Goal: Task Accomplishment & Management: Complete application form

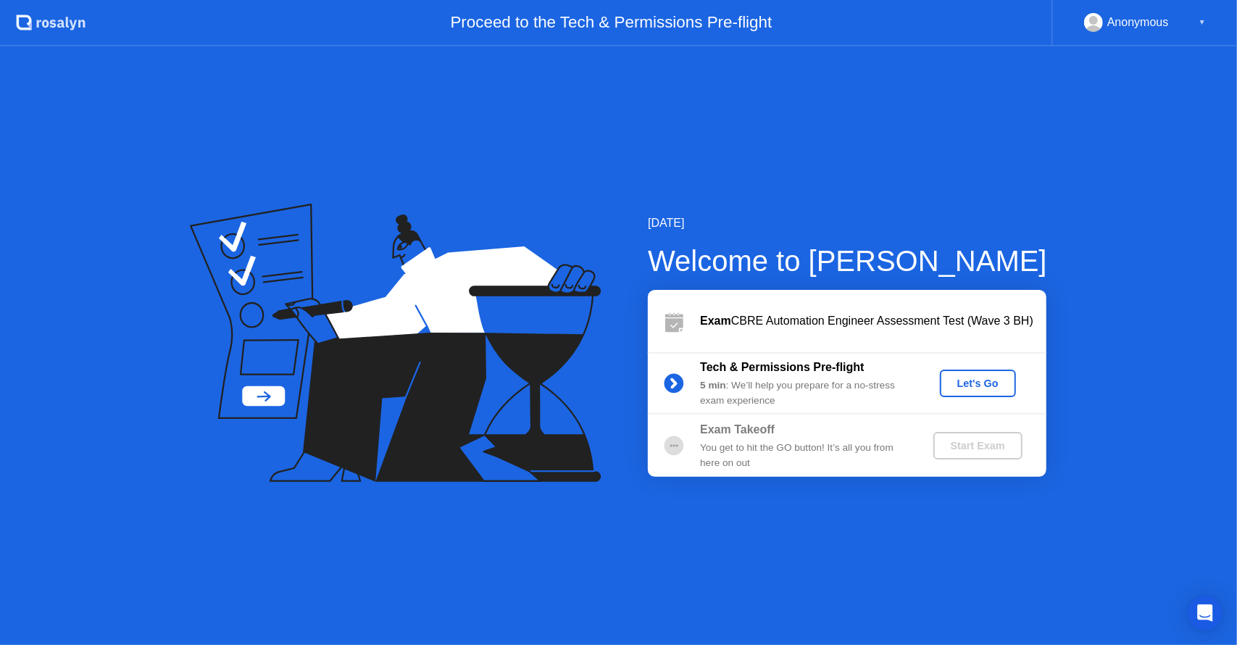
click at [985, 378] on div "Let's Go" at bounding box center [977, 383] width 64 height 12
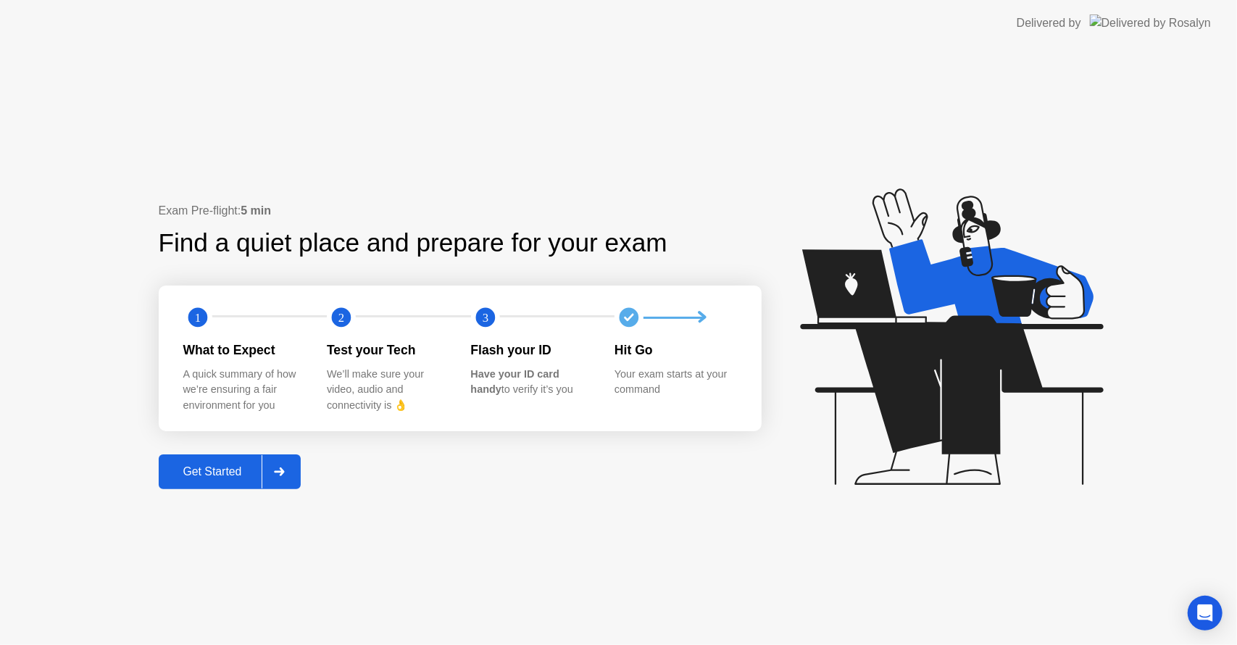
click at [233, 469] on div "Get Started" at bounding box center [212, 471] width 99 height 13
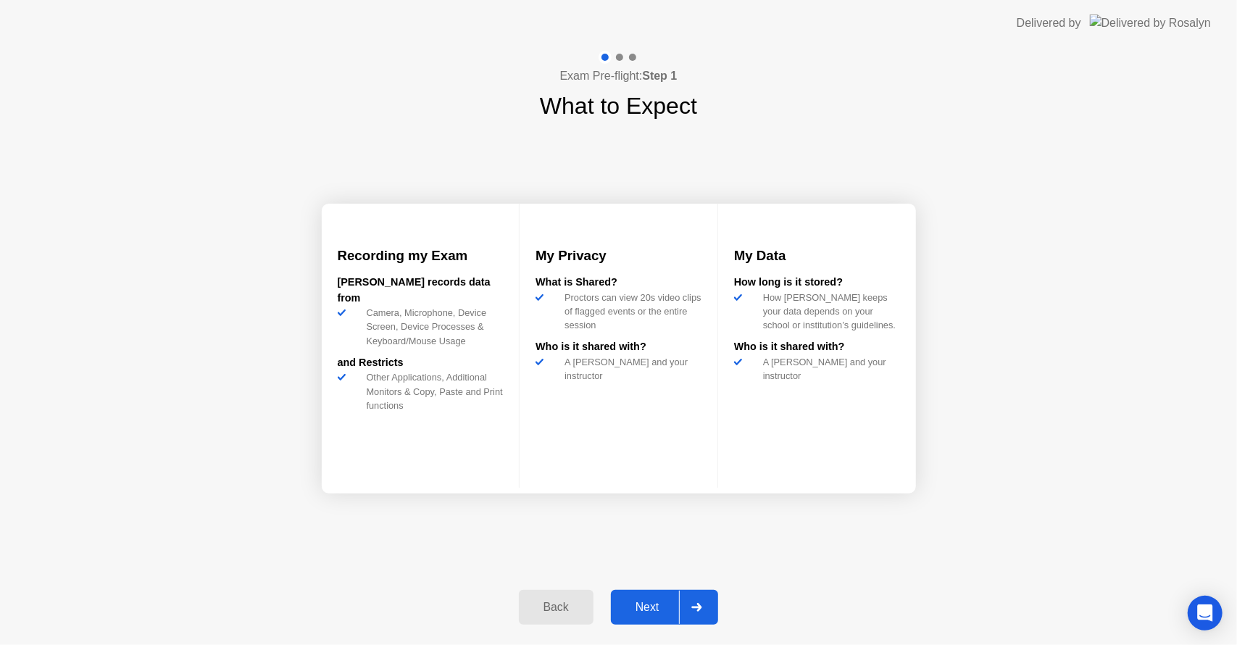
click at [648, 607] on div "Next" at bounding box center [647, 607] width 64 height 13
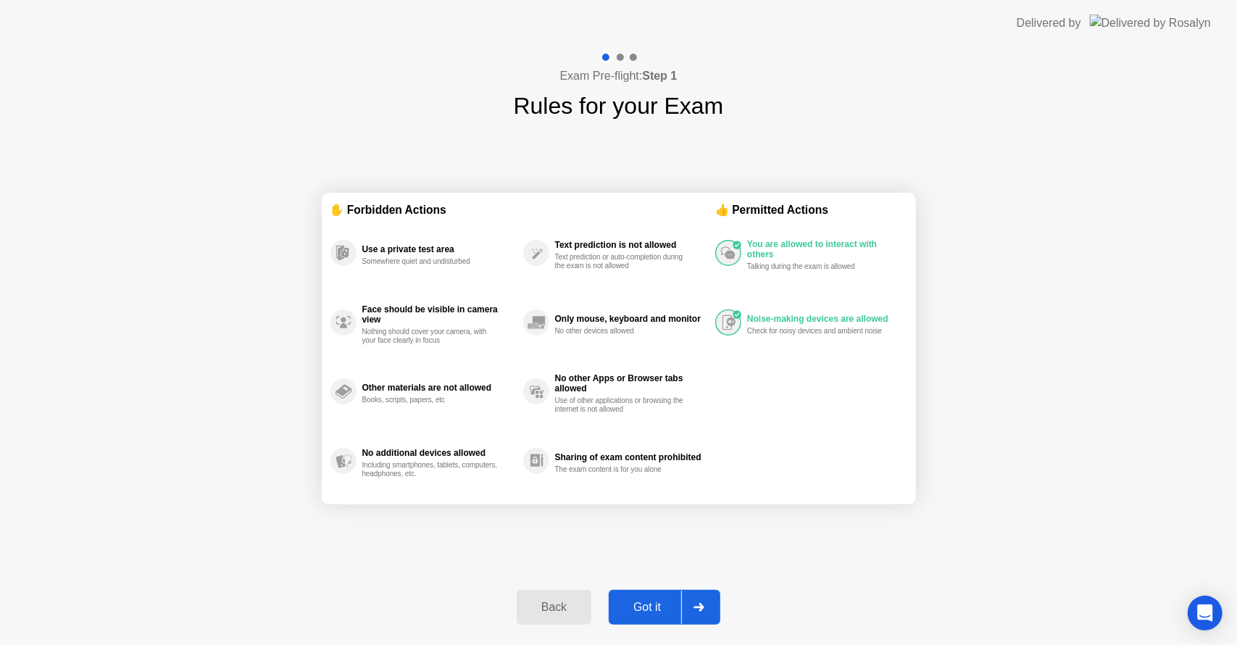
click at [642, 603] on div "Got it" at bounding box center [647, 607] width 68 height 13
select select "**********"
select select "*******"
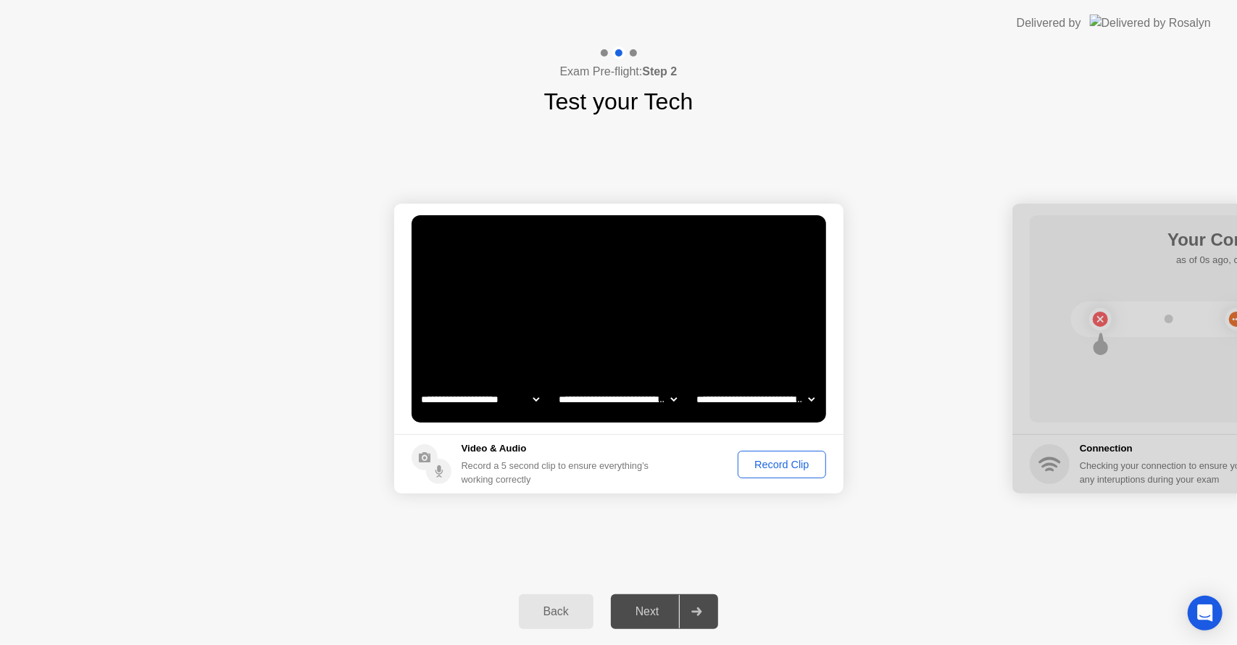
click at [781, 464] on div "Record Clip" at bounding box center [782, 465] width 78 height 12
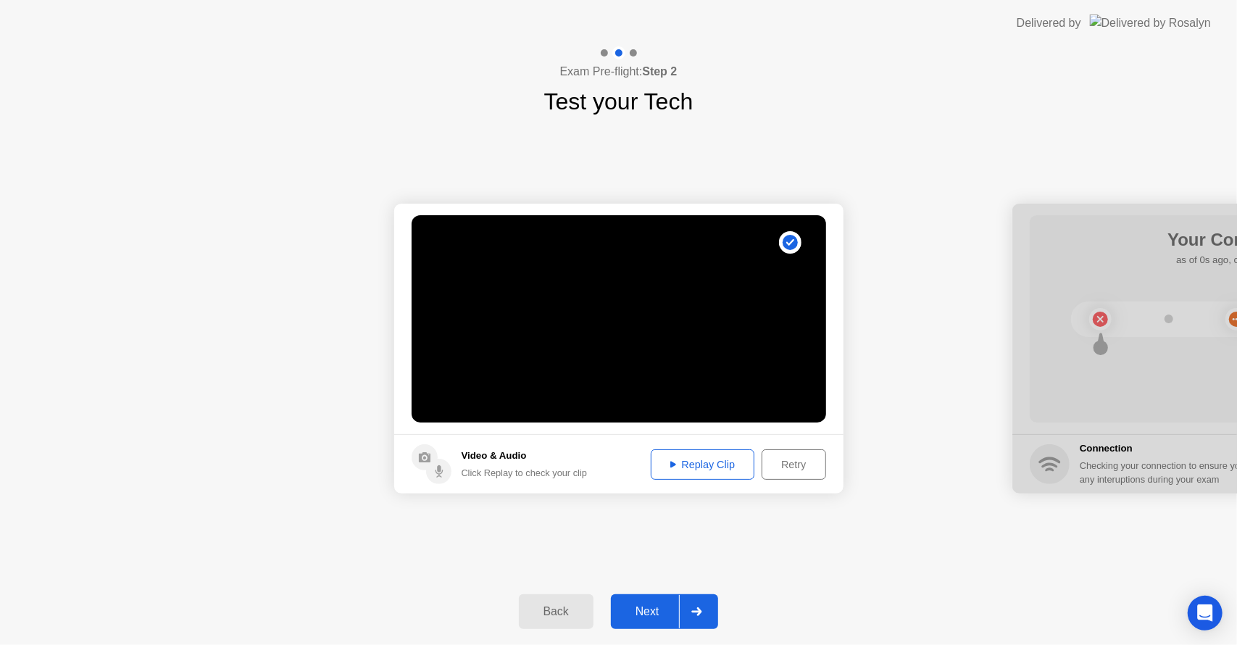
click at [701, 462] on div "Replay Clip" at bounding box center [703, 465] width 94 height 12
click at [653, 606] on div "Next" at bounding box center [647, 611] width 64 height 13
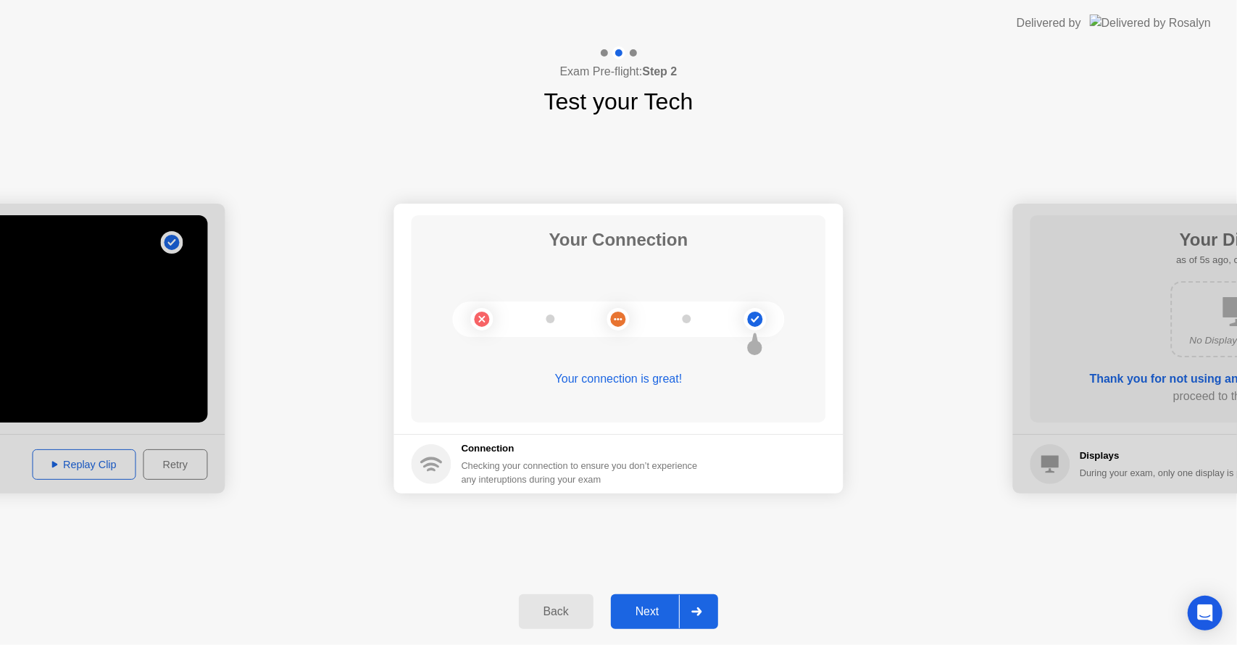
click at [645, 602] on button "Next" at bounding box center [665, 611] width 108 height 35
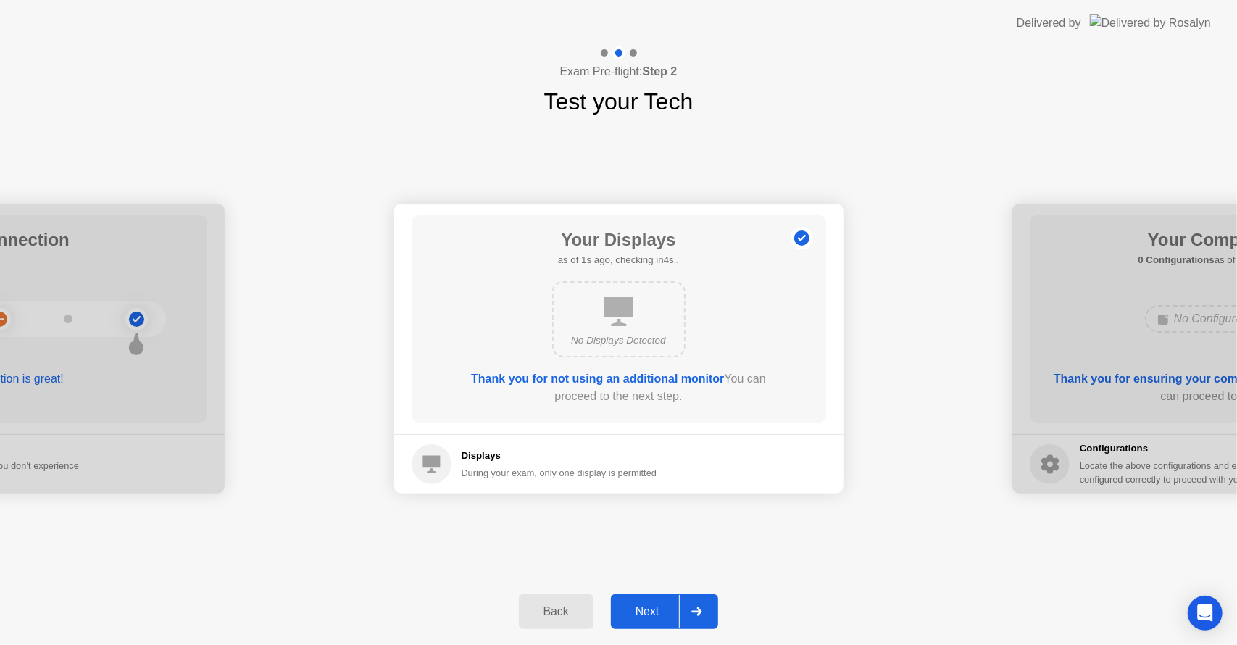
click at [644, 615] on div "Next" at bounding box center [647, 611] width 64 height 13
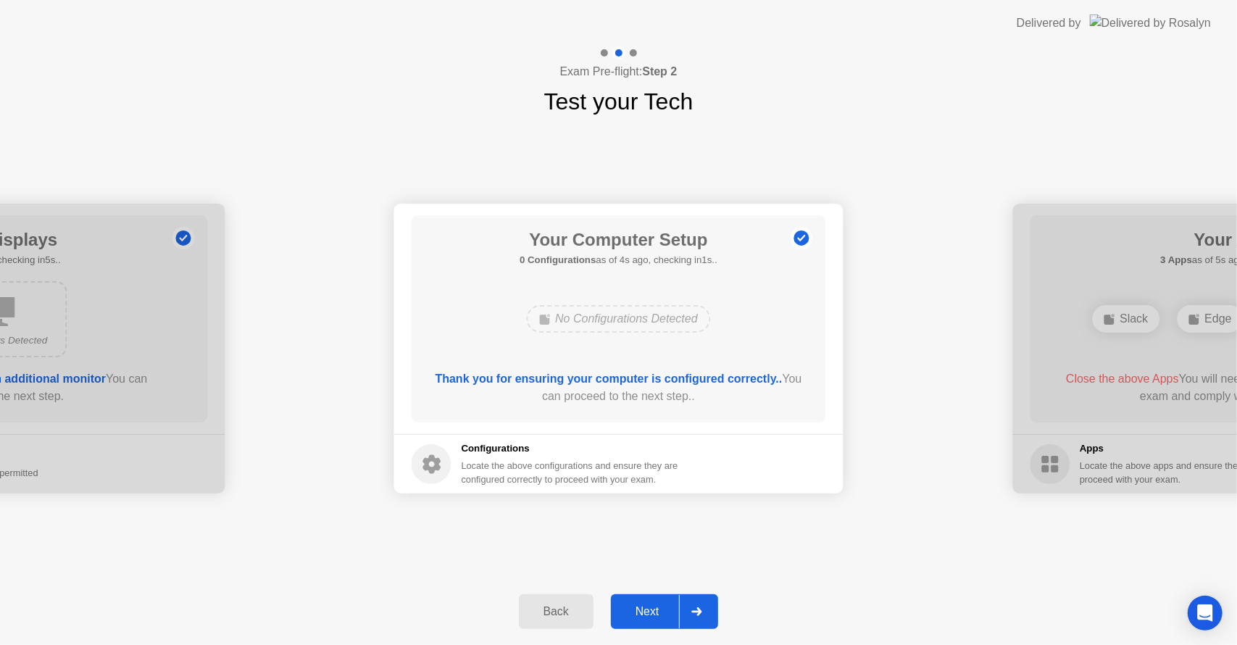
click at [644, 615] on div "Next" at bounding box center [647, 611] width 64 height 13
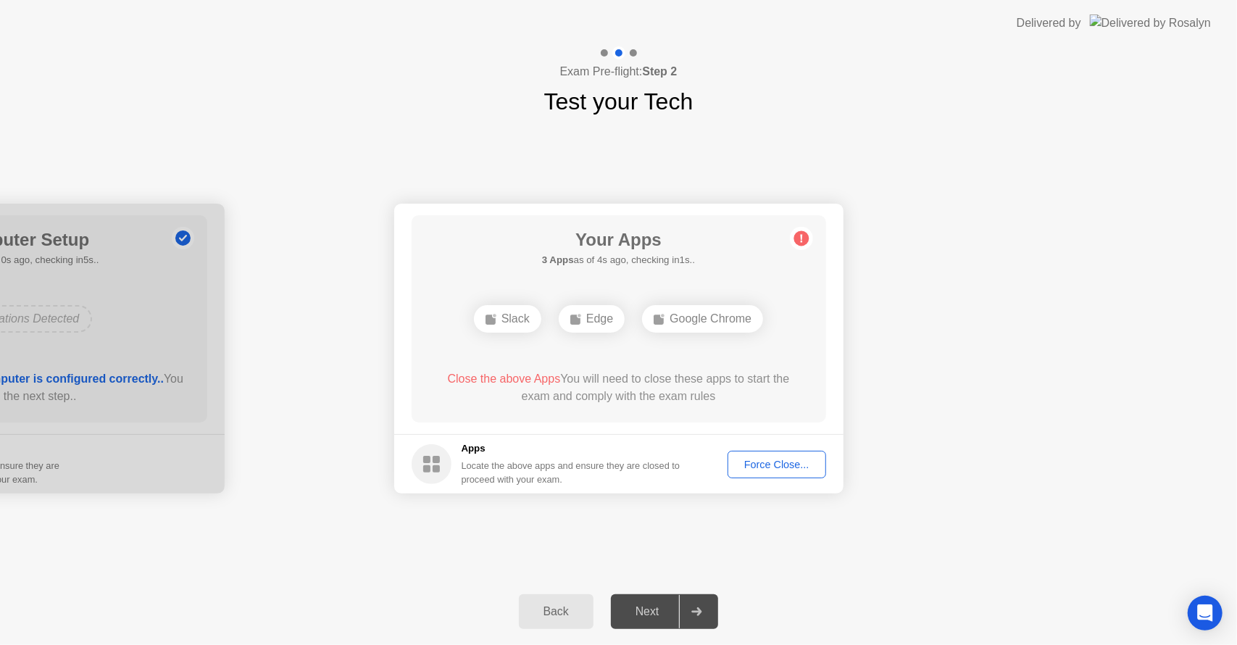
click at [774, 459] on div "Force Close..." at bounding box center [776, 465] width 88 height 12
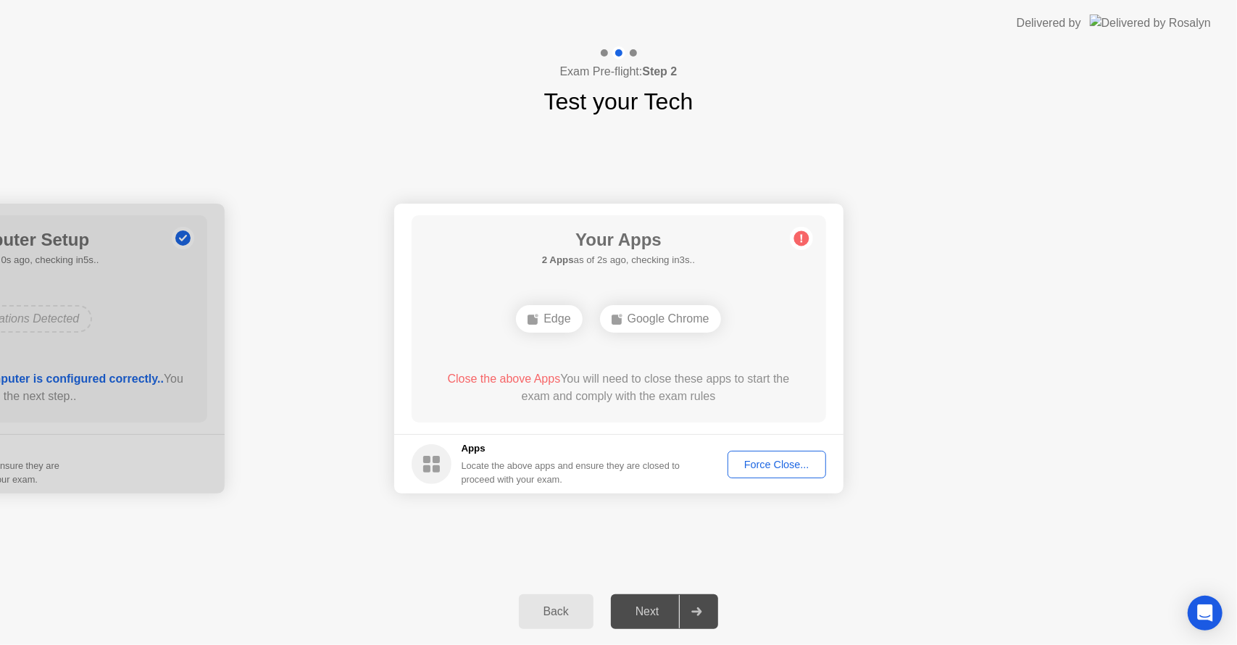
click at [780, 459] on div "Force Close..." at bounding box center [776, 465] width 88 height 12
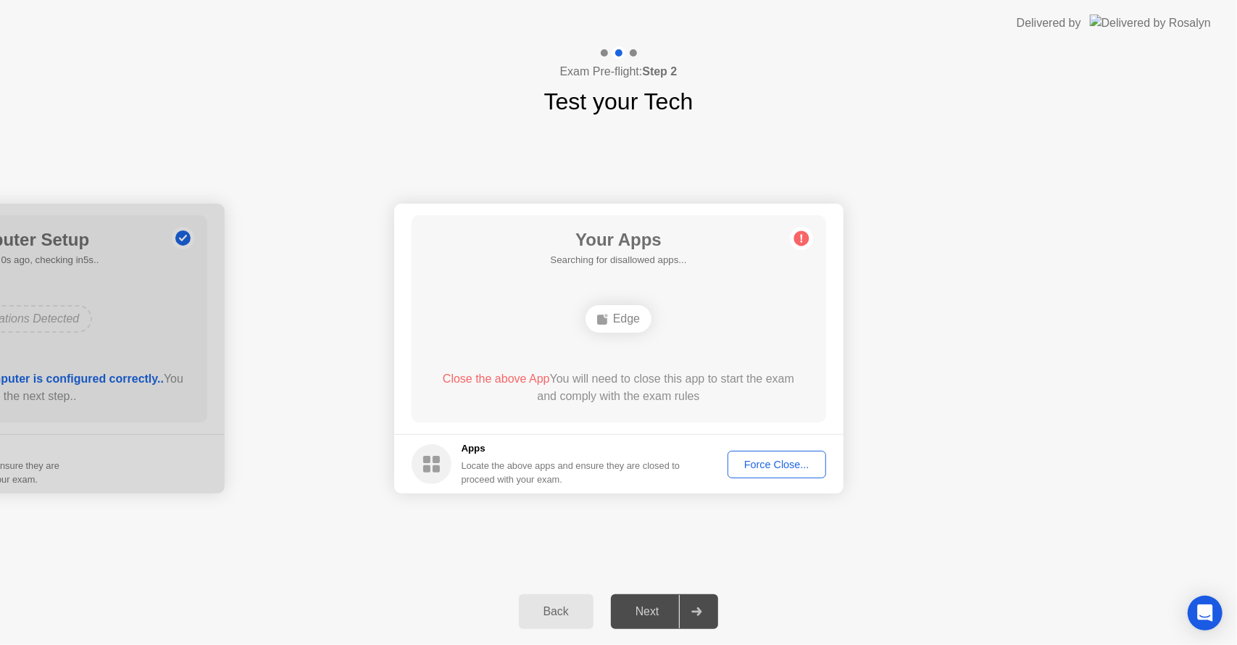
click at [765, 465] on div "Force Close..." at bounding box center [776, 465] width 88 height 12
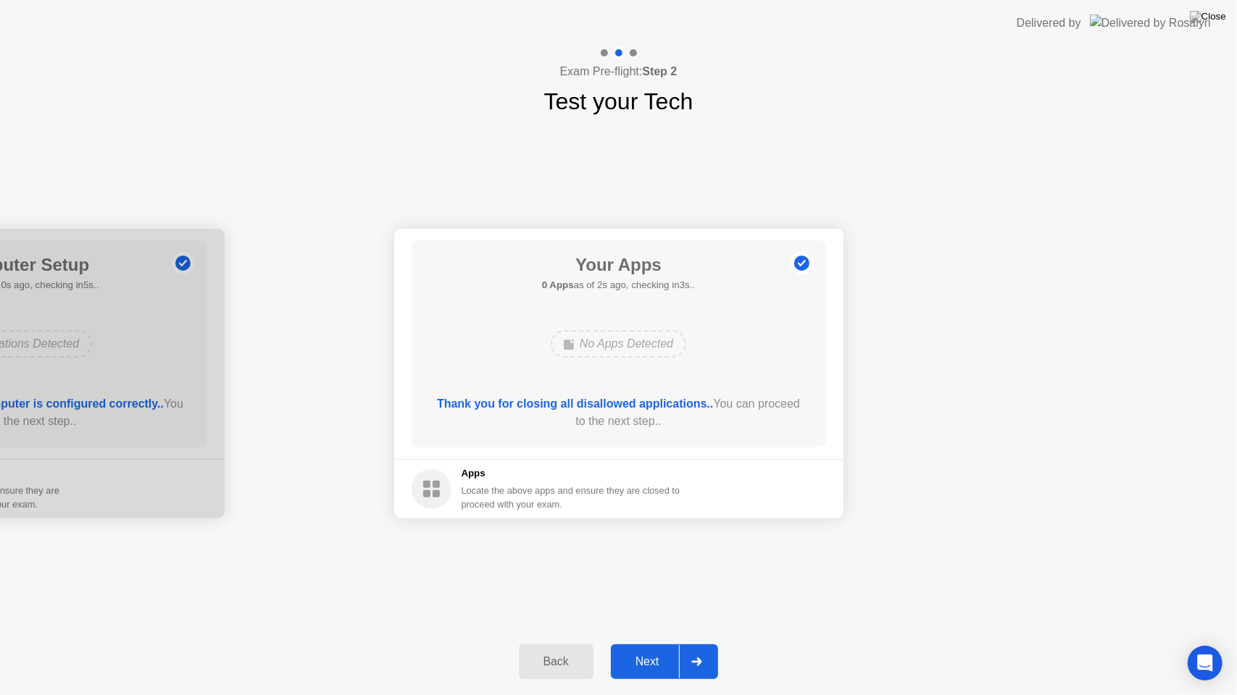
click at [660, 644] on div "Next" at bounding box center [647, 662] width 64 height 13
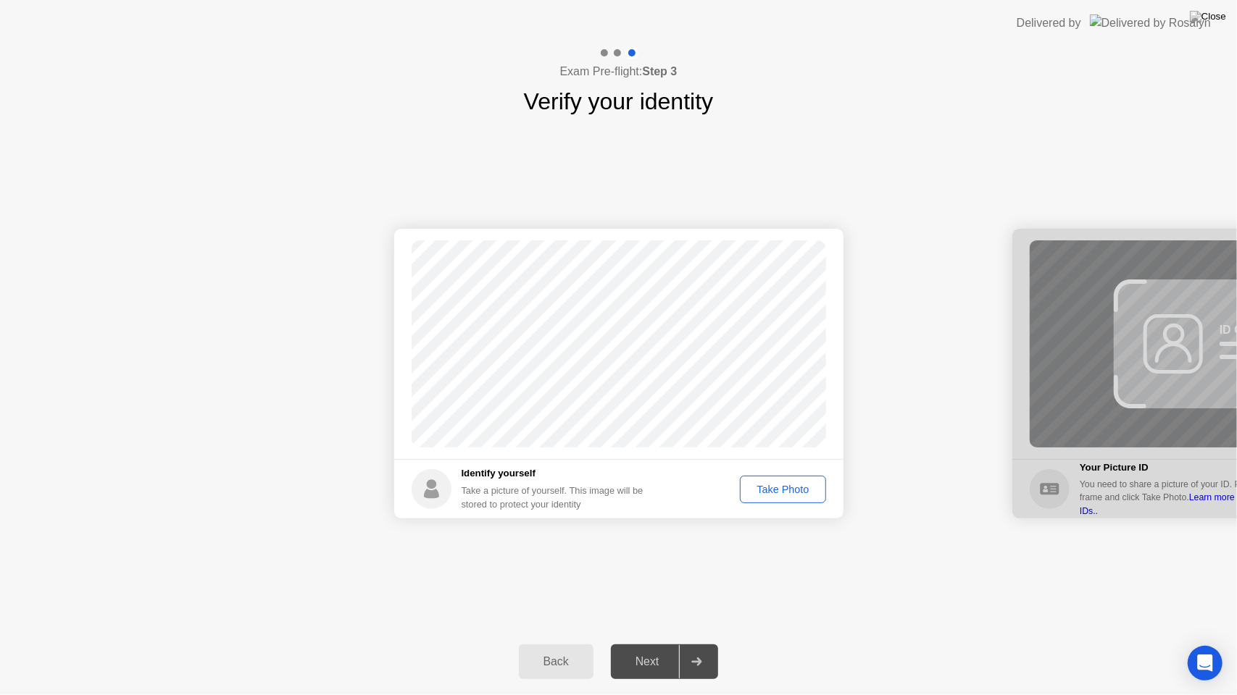
click at [783, 496] on div "Take Photo" at bounding box center [782, 490] width 75 height 12
click at [644, 644] on div "Next" at bounding box center [647, 662] width 64 height 13
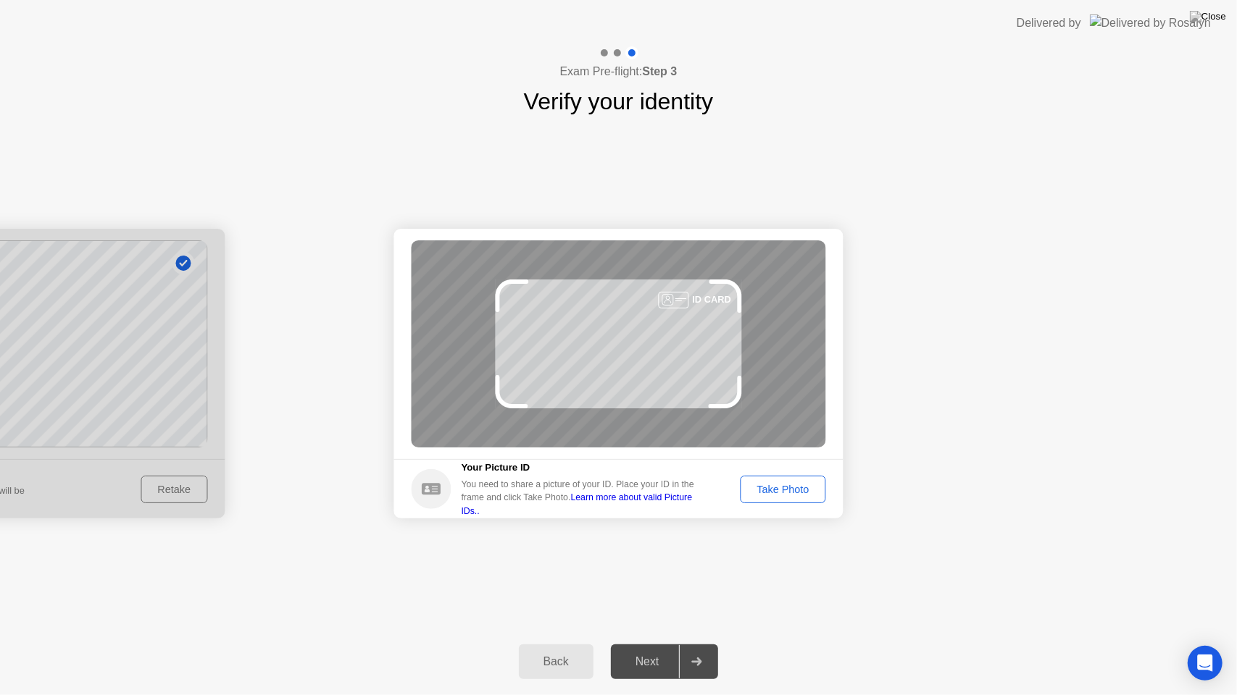
click at [790, 487] on div "Take Photo" at bounding box center [782, 490] width 75 height 12
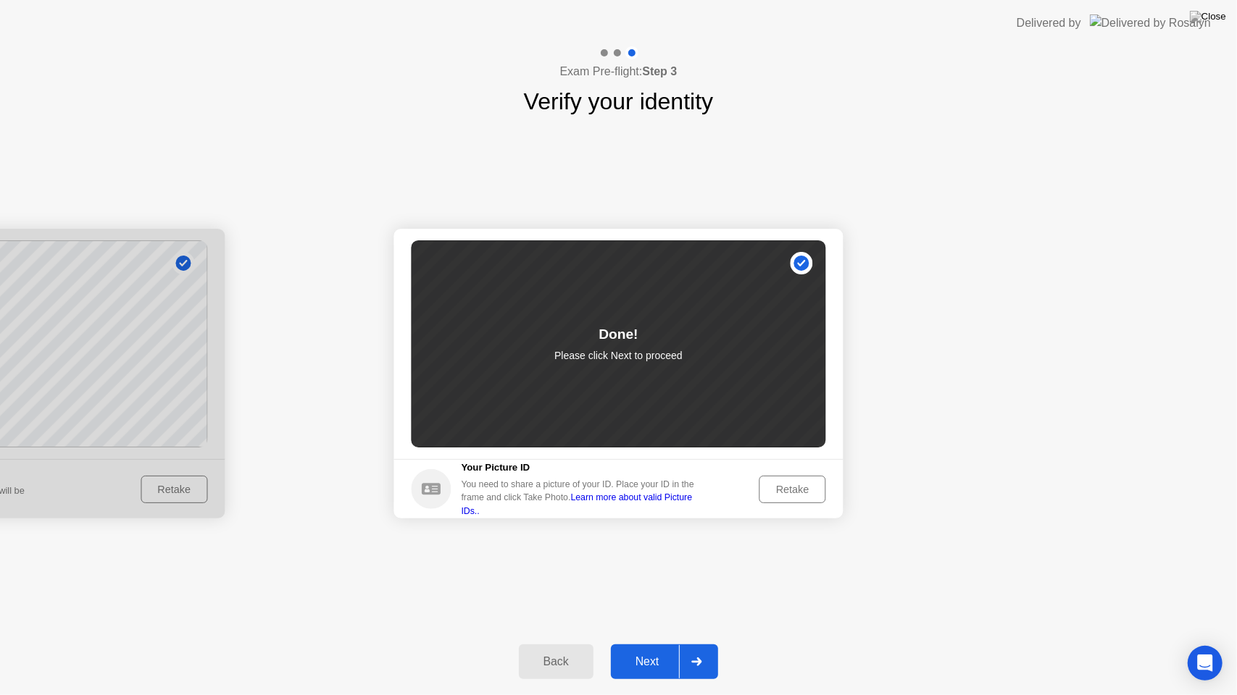
click at [649, 644] on div "Next" at bounding box center [647, 662] width 64 height 13
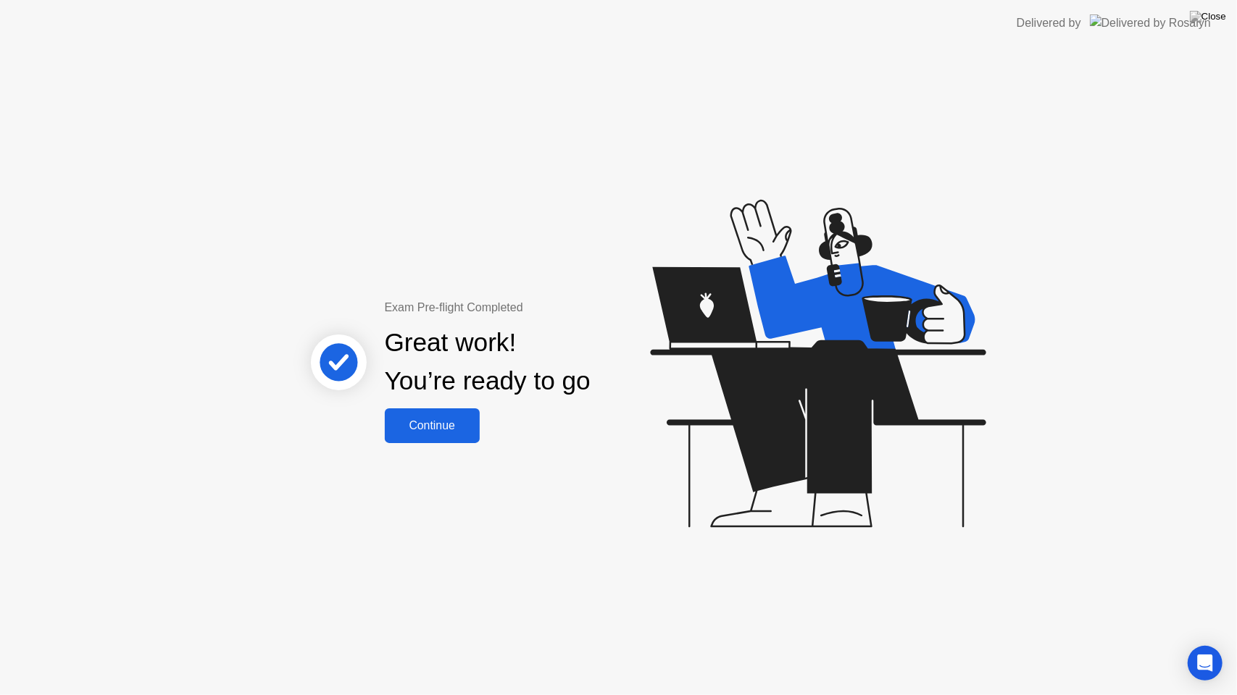
click at [449, 421] on div "Continue" at bounding box center [432, 425] width 86 height 13
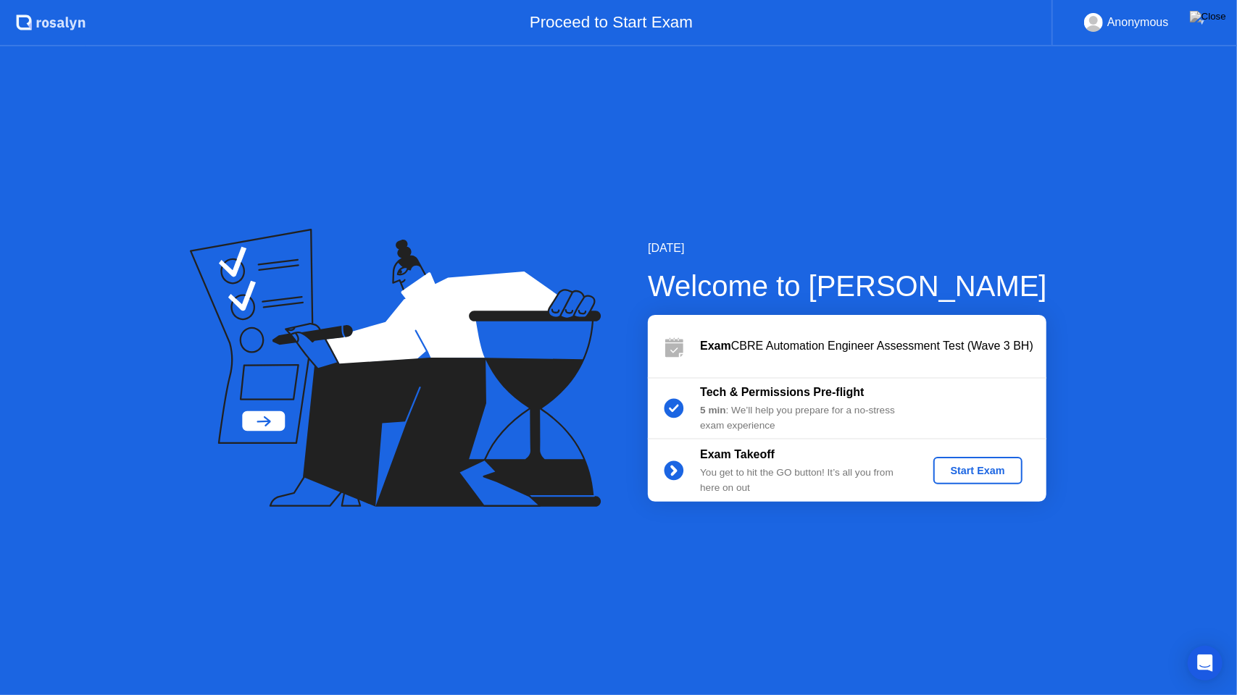
click at [978, 462] on button "Start Exam" at bounding box center [977, 471] width 89 height 28
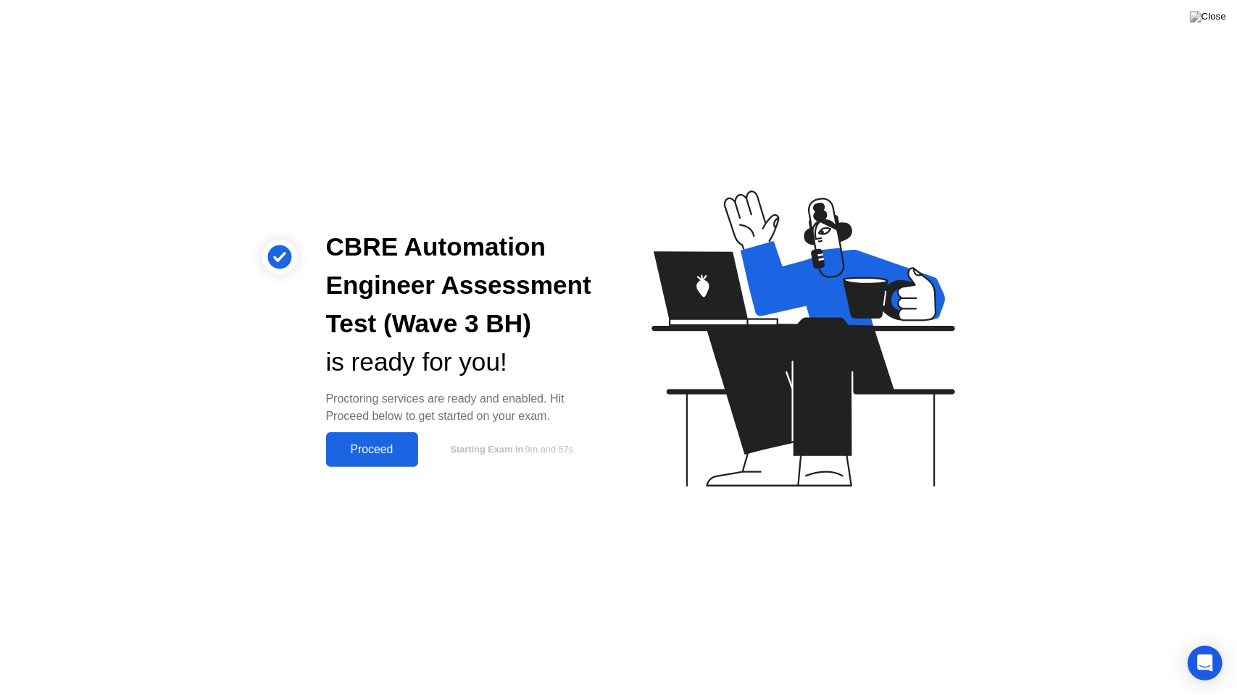
click at [385, 448] on div "Proceed" at bounding box center [371, 449] width 83 height 13
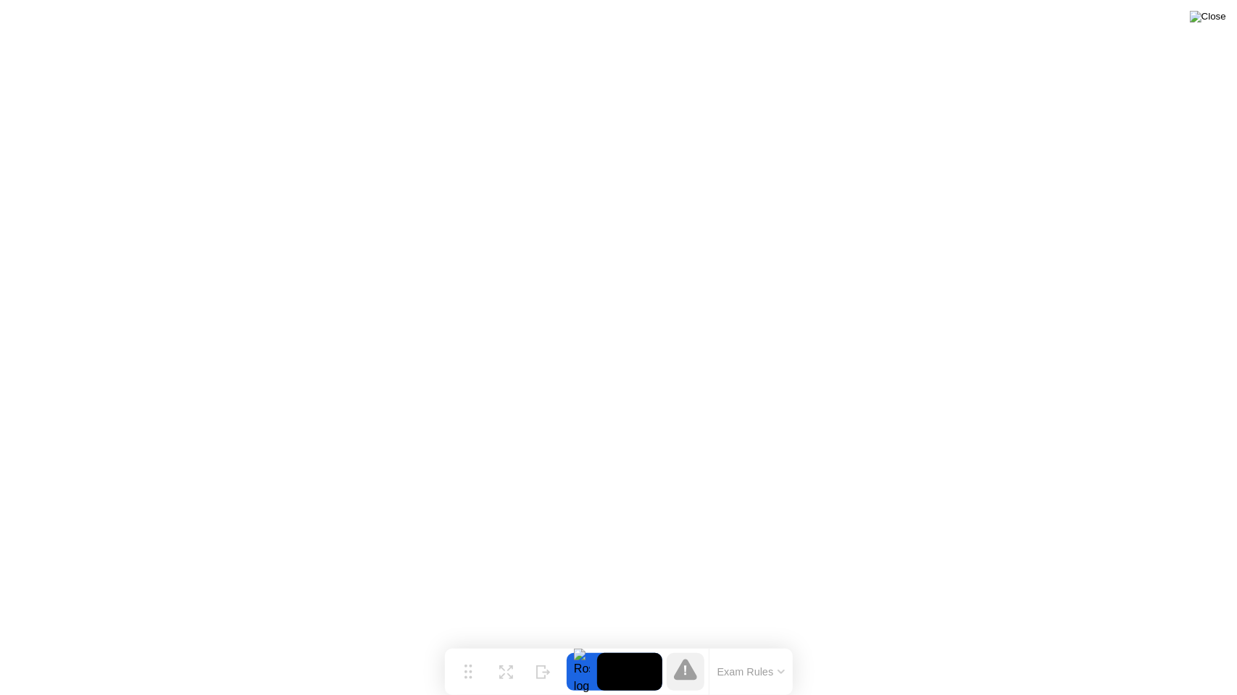
click at [1218, 22] on img at bounding box center [1208, 17] width 36 height 12
